Goal: Task Accomplishment & Management: Manage account settings

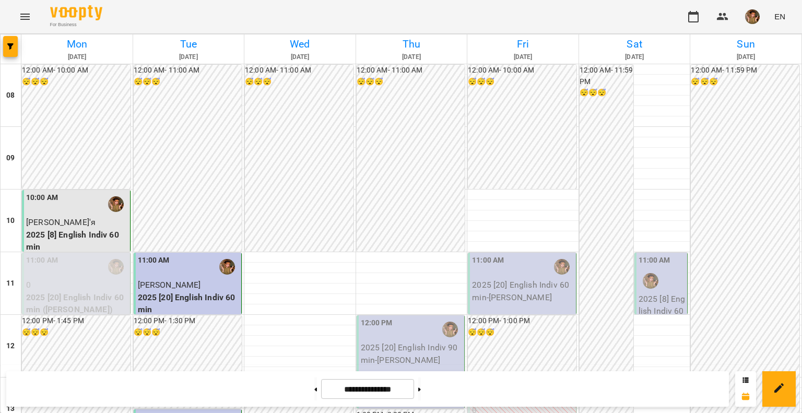
scroll to position [626, 0]
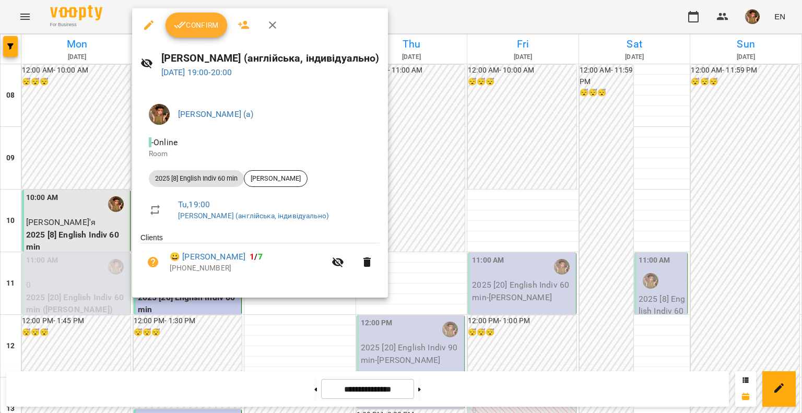
click at [204, 29] on span "Confirm" at bounding box center [196, 25] width 45 height 13
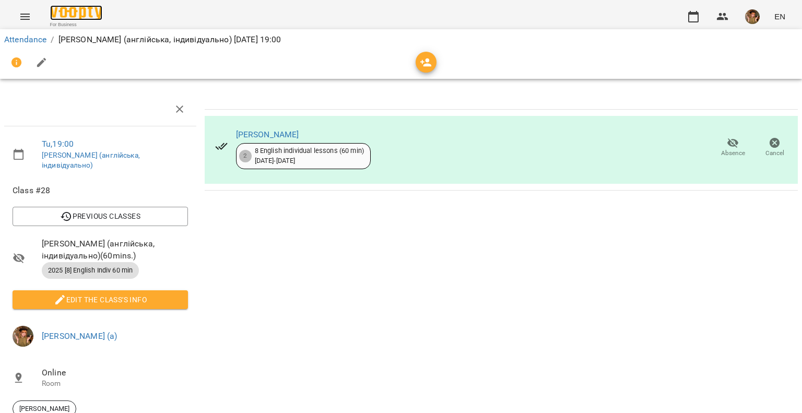
click at [84, 18] on img at bounding box center [76, 12] width 52 height 15
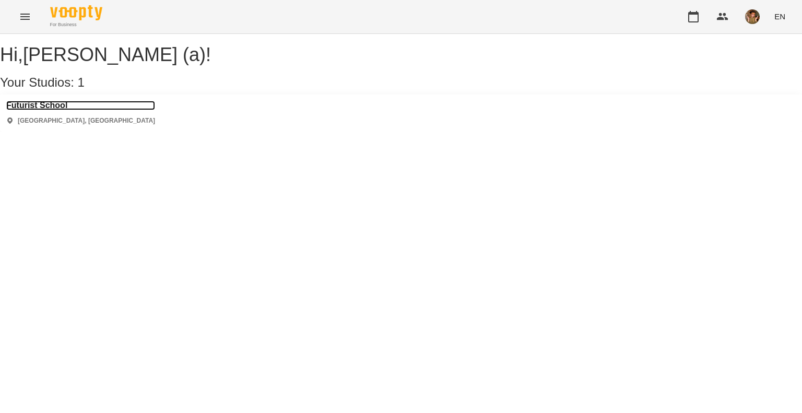
click at [69, 110] on h3 "Futurist School" at bounding box center [80, 105] width 149 height 9
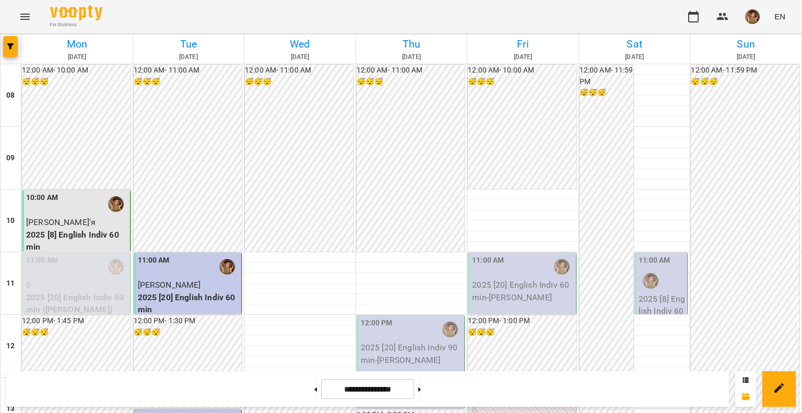
scroll to position [574, 0]
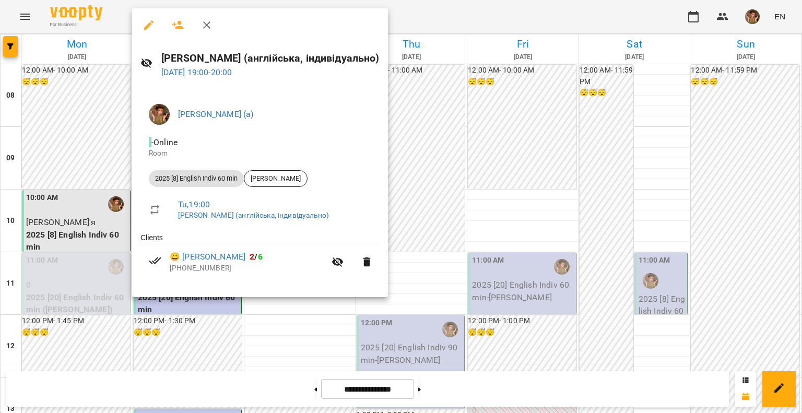
click at [211, 19] on icon "button" at bounding box center [206, 25] width 13 height 13
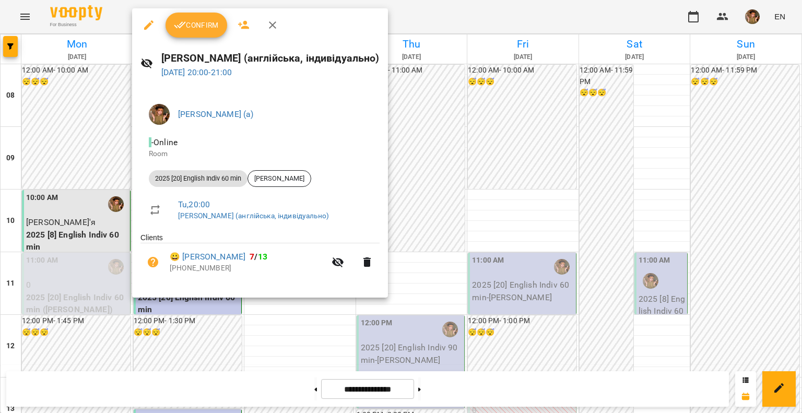
click at [189, 33] on button "Confirm" at bounding box center [196, 25] width 62 height 25
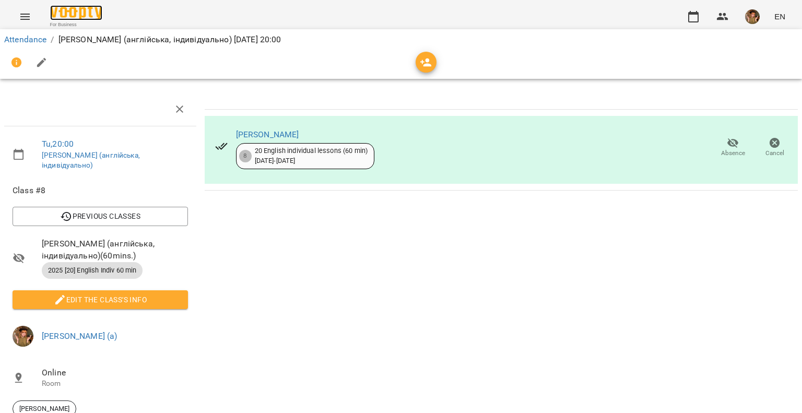
click at [77, 19] on img at bounding box center [76, 12] width 52 height 15
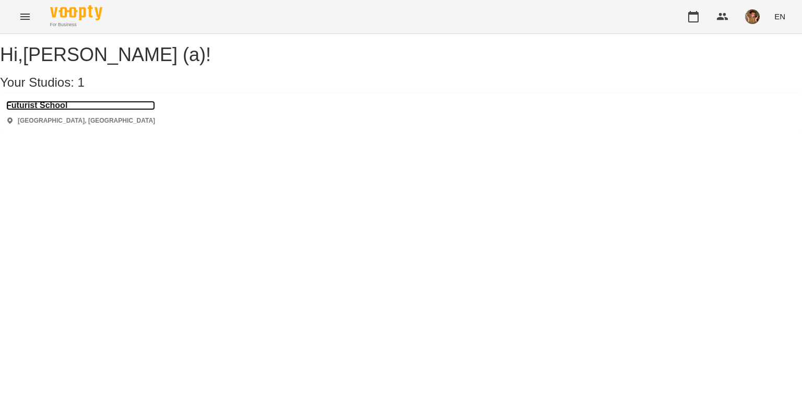
click at [56, 110] on h3 "Futurist School" at bounding box center [80, 105] width 149 height 9
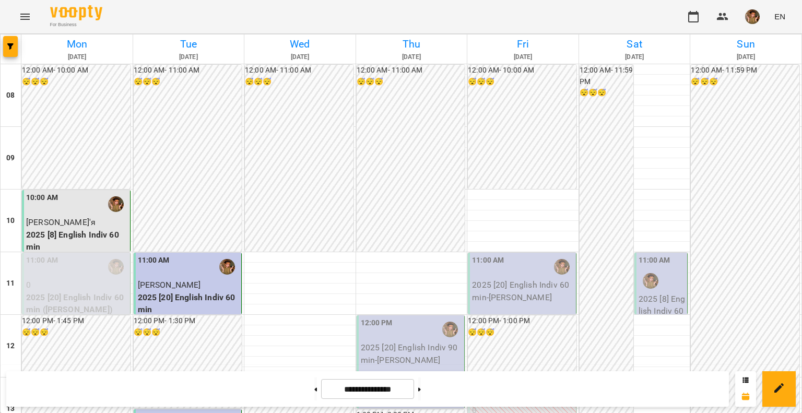
scroll to position [168, 0]
click at [746, 14] on img "button" at bounding box center [752, 16] width 15 height 15
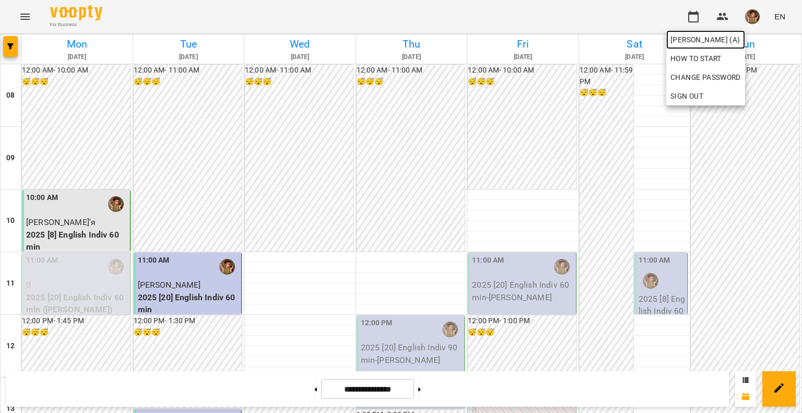
click at [731, 35] on span "[PERSON_NAME] (а)" at bounding box center [705, 39] width 70 height 13
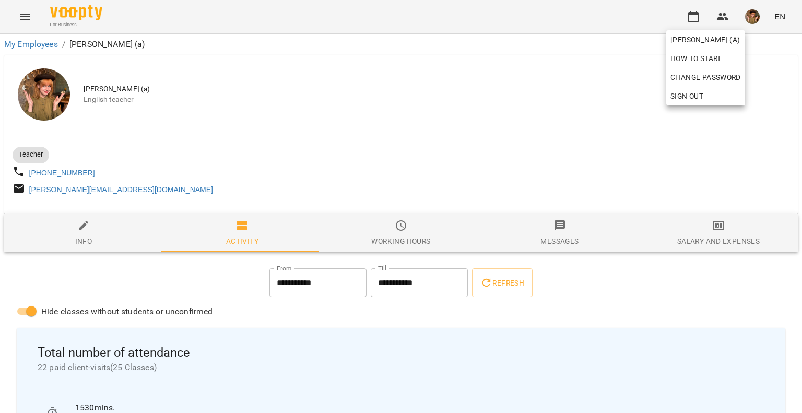
click at [684, 13] on div at bounding box center [401, 206] width 802 height 413
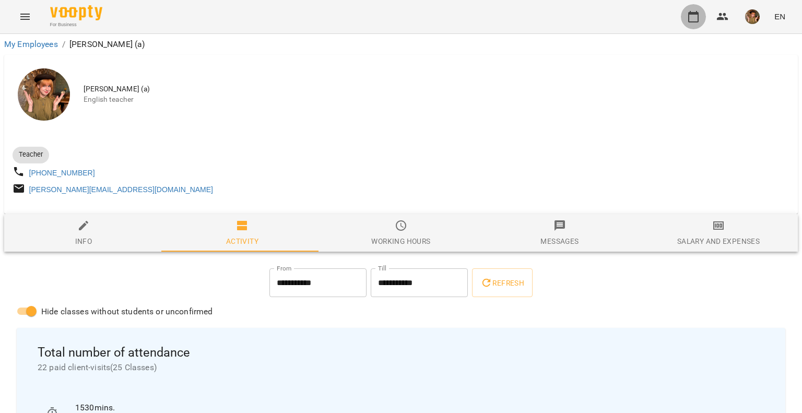
click at [689, 16] on icon "button" at bounding box center [693, 16] width 10 height 11
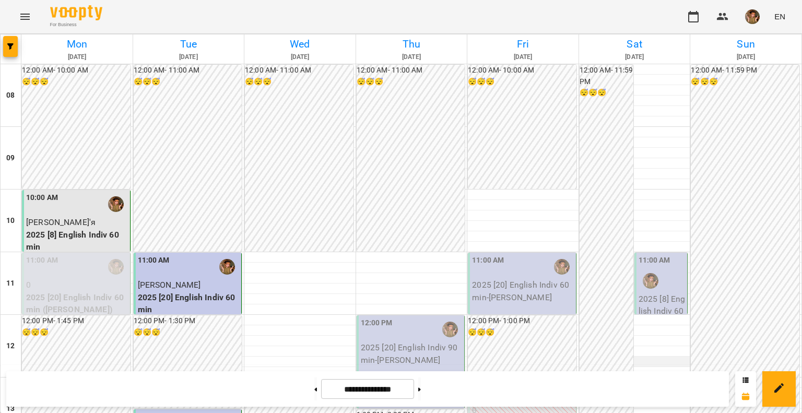
scroll to position [585, 0]
